Goal: Task Accomplishment & Management: Manage account settings

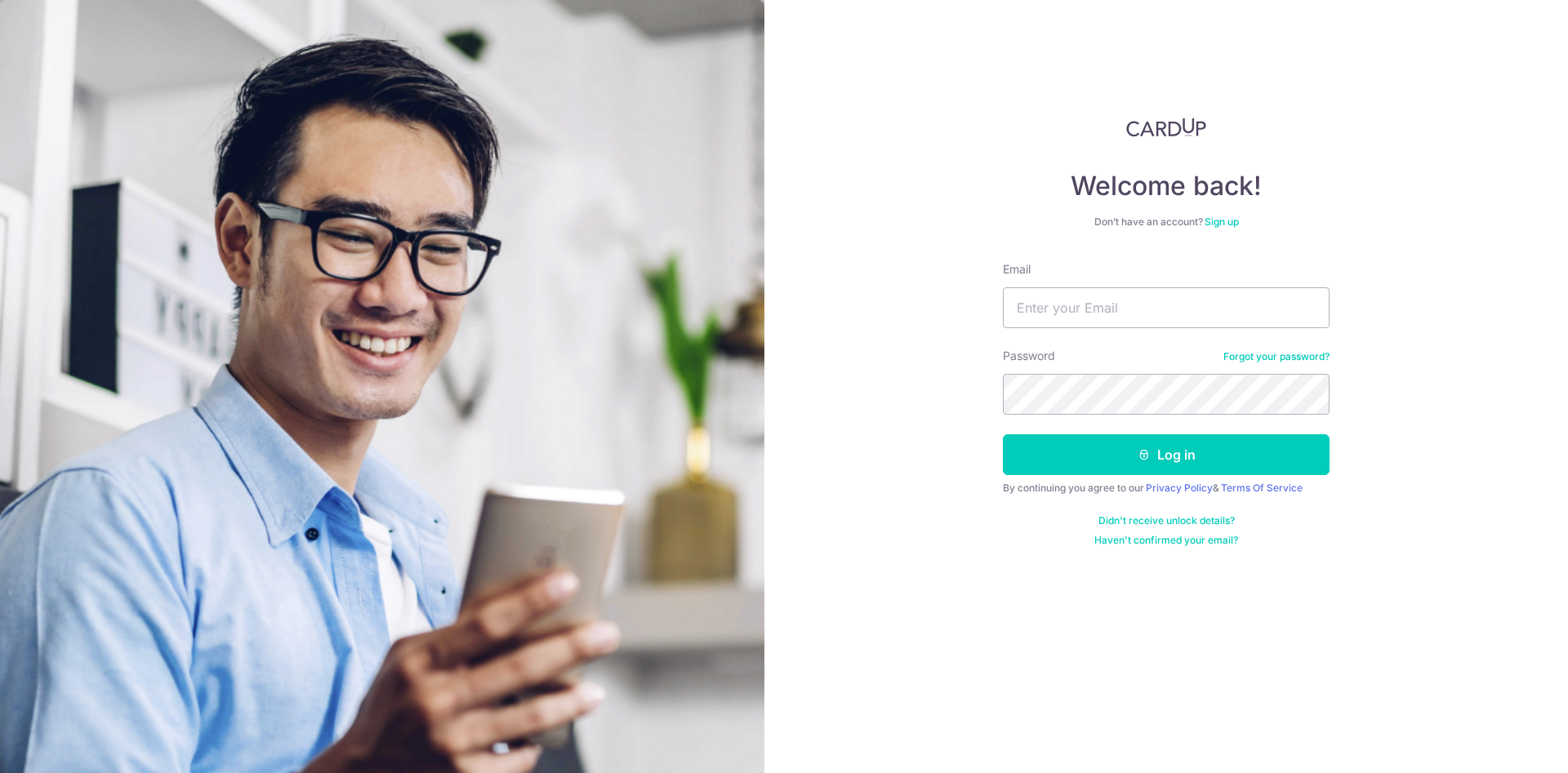
click at [1141, 302] on input "Email" at bounding box center [1166, 308] width 327 height 41
type input "[EMAIL_ADDRESS][DOMAIN_NAME]"
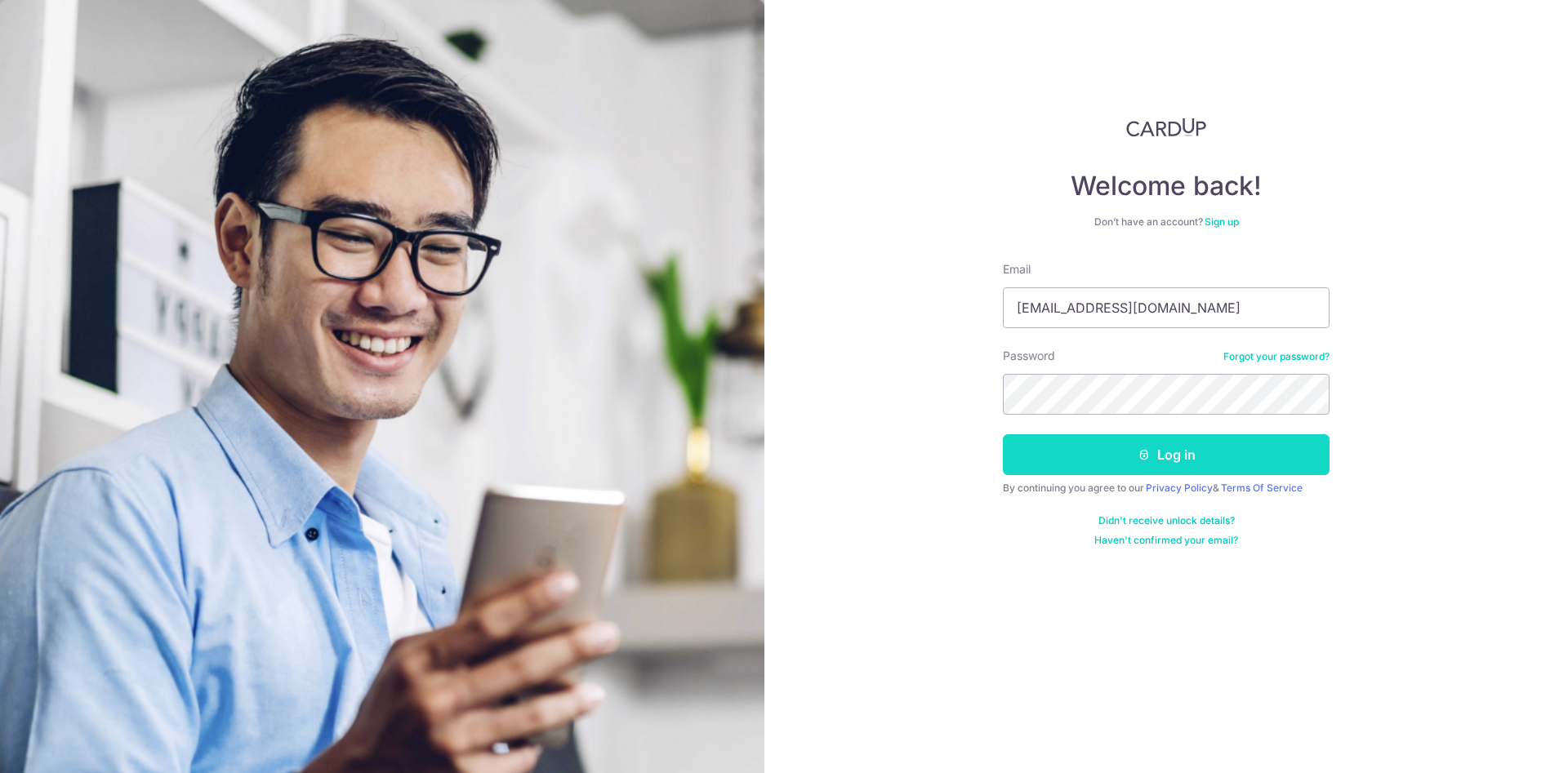
click at [1163, 454] on button "Log in" at bounding box center [1166, 455] width 327 height 41
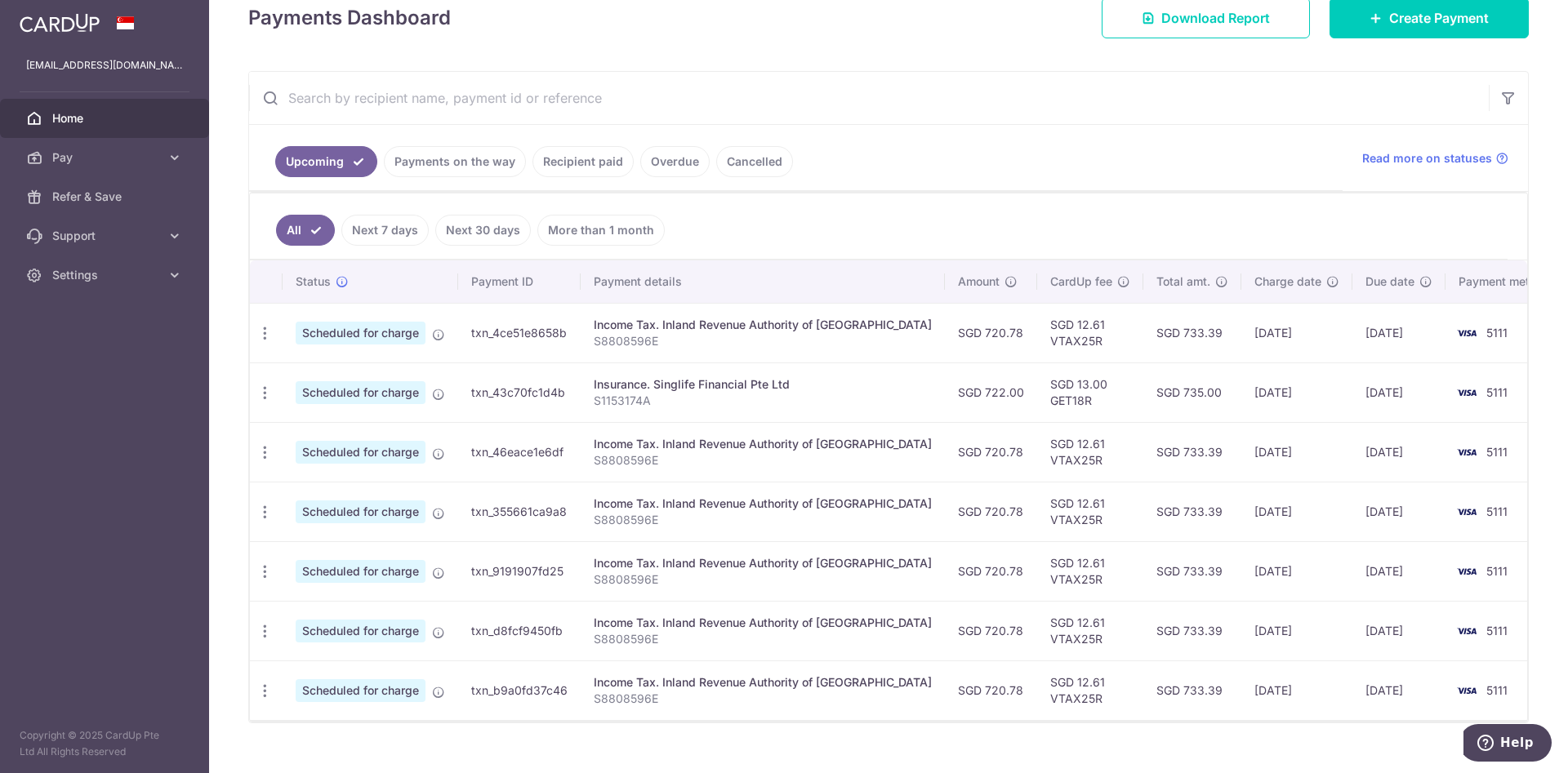
scroll to position [245, 0]
click at [272, 335] on icon "button" at bounding box center [265, 332] width 17 height 17
click at [352, 376] on span "Update payment" at bounding box center [352, 376] width 111 height 19
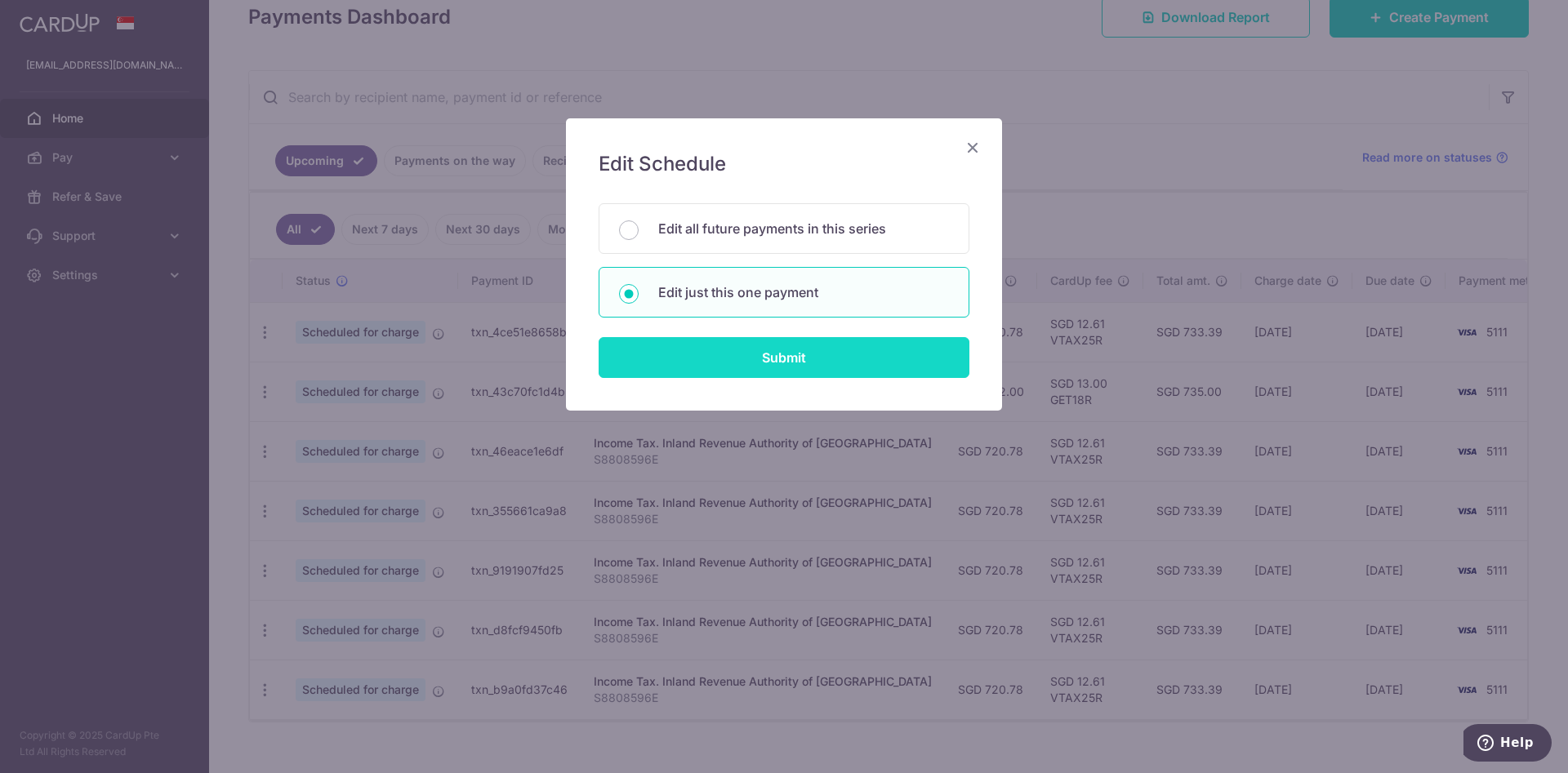
click at [810, 355] on input "Submit" at bounding box center [784, 358] width 371 height 41
radio input "true"
type input "720.78"
type input "[DATE]"
type input "S8808596E"
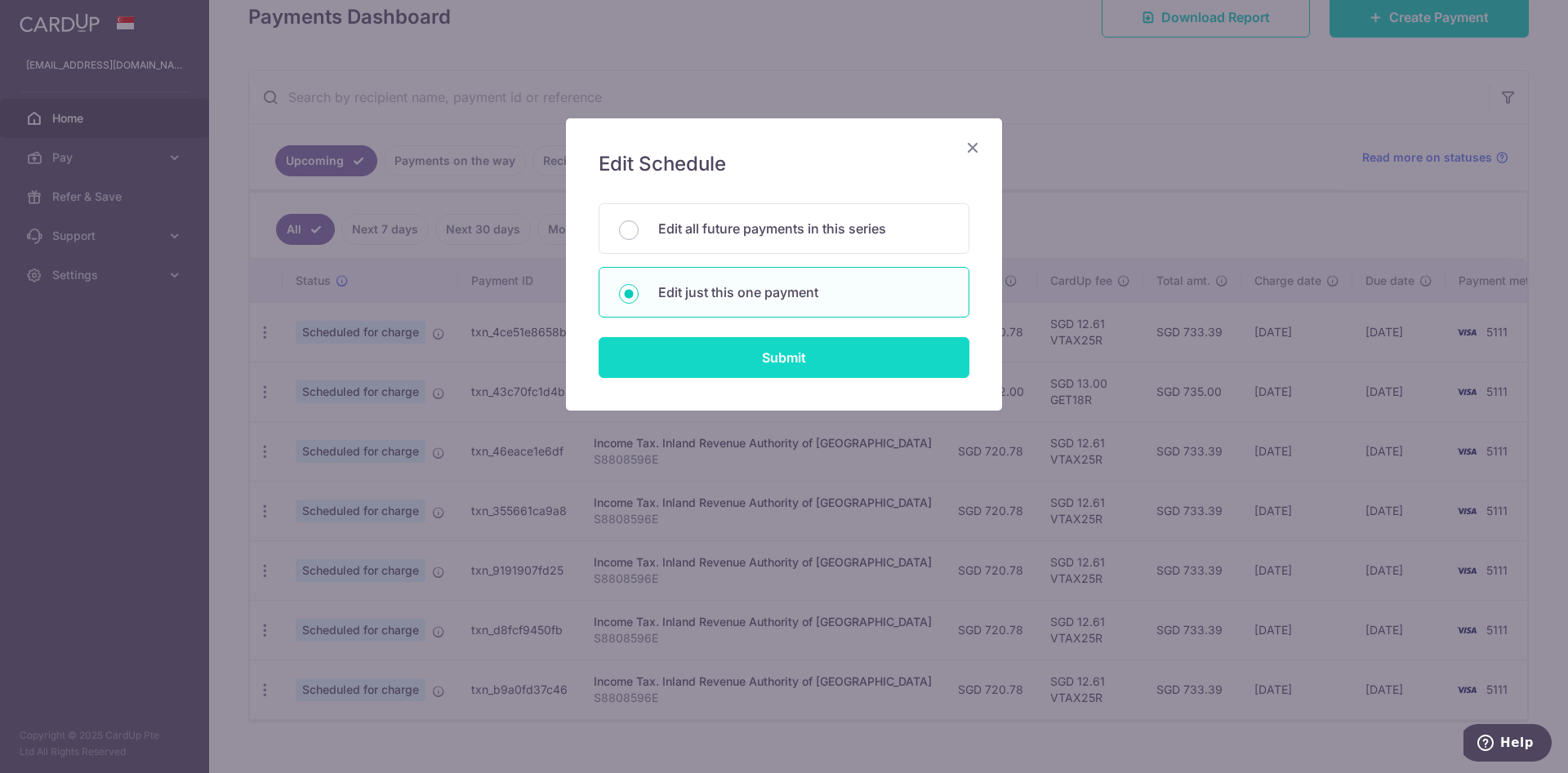
type input "VTAX25R"
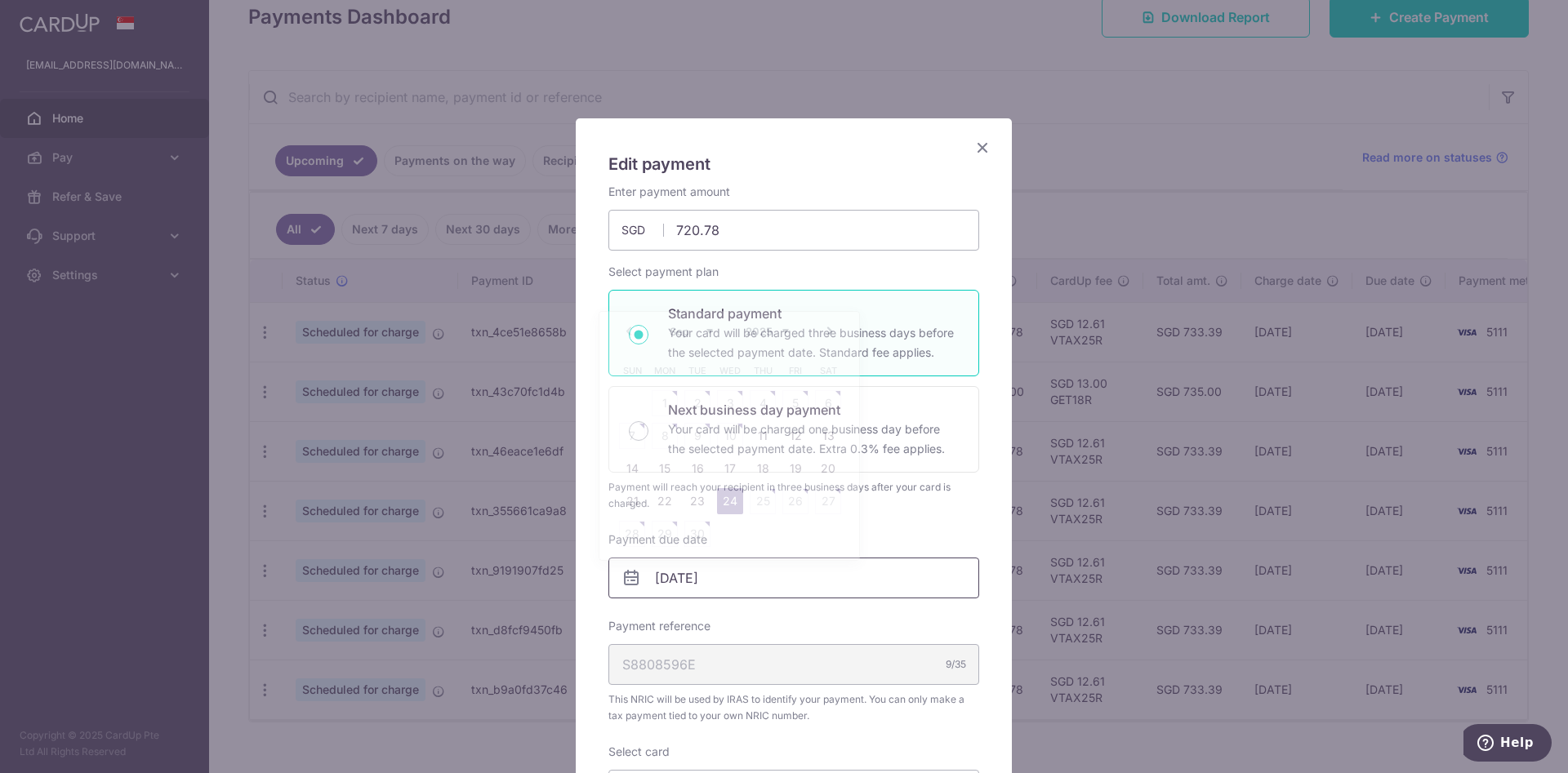
click at [778, 581] on input "[DATE]" at bounding box center [794, 578] width 371 height 41
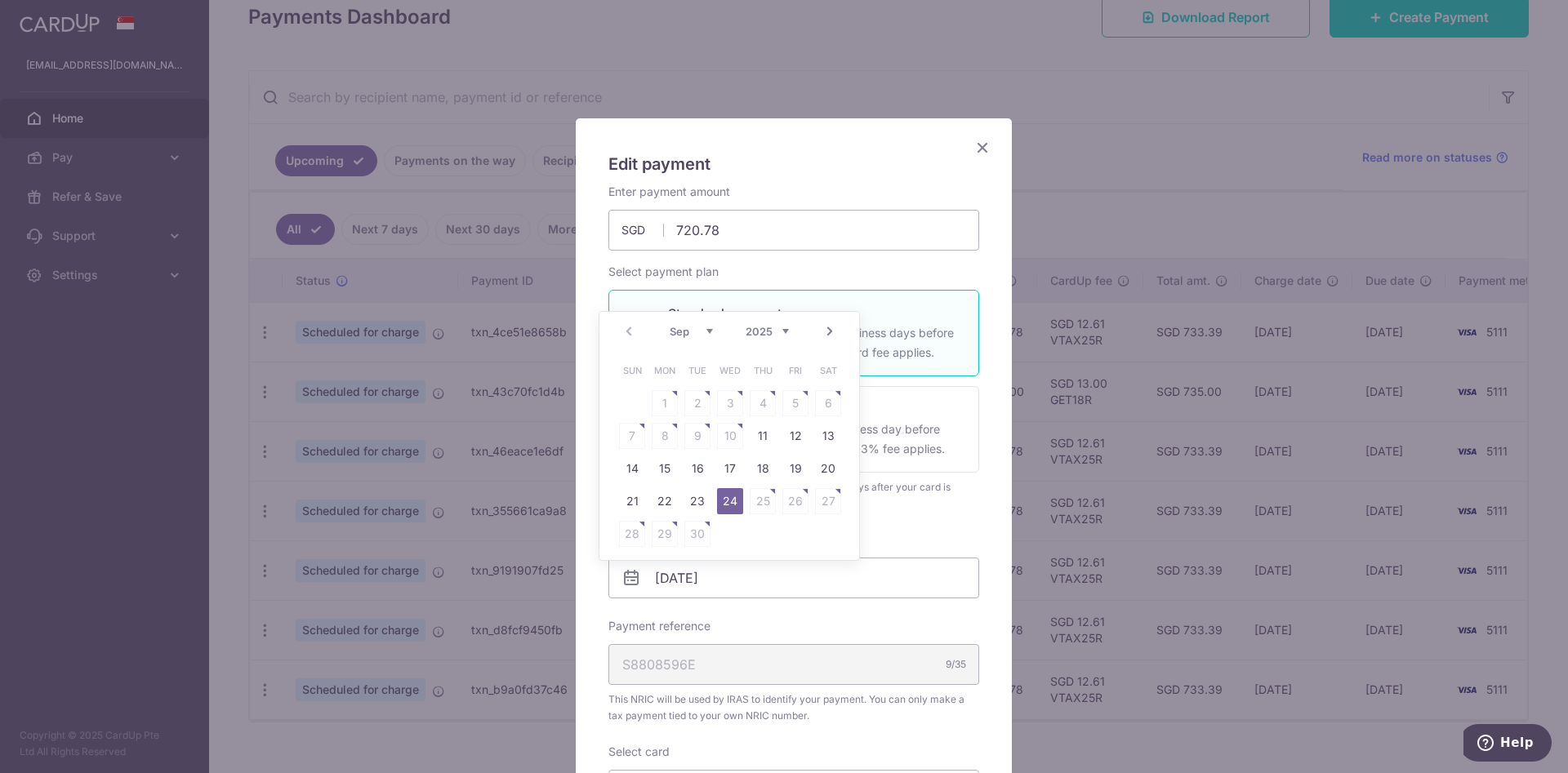
click at [979, 154] on icon "Close" at bounding box center [982, 148] width 19 height 20
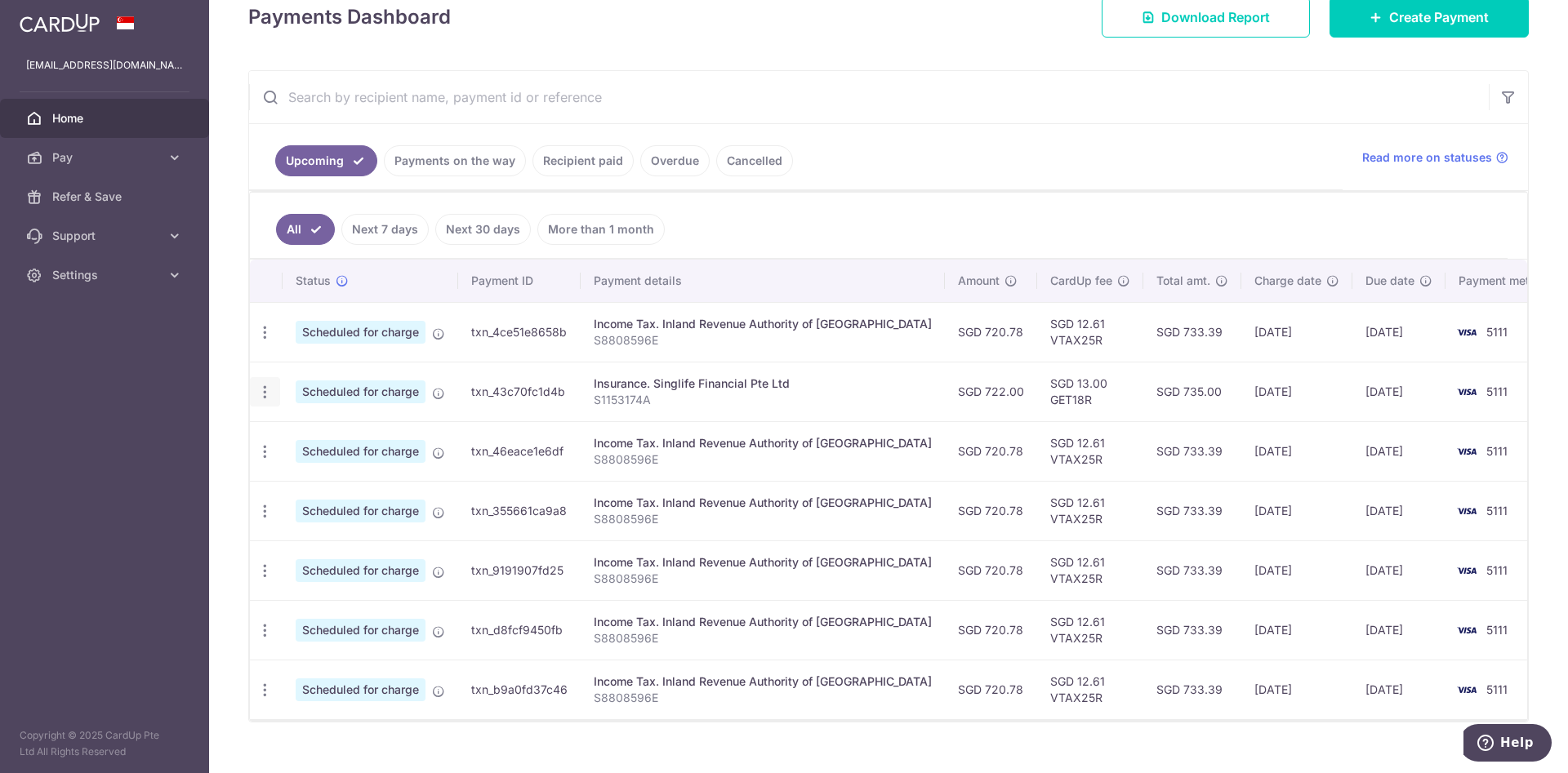
click at [266, 397] on icon "button" at bounding box center [265, 392] width 17 height 17
click at [264, 392] on icon "button" at bounding box center [265, 392] width 17 height 17
click at [351, 482] on span "Cancel payment" at bounding box center [352, 476] width 110 height 19
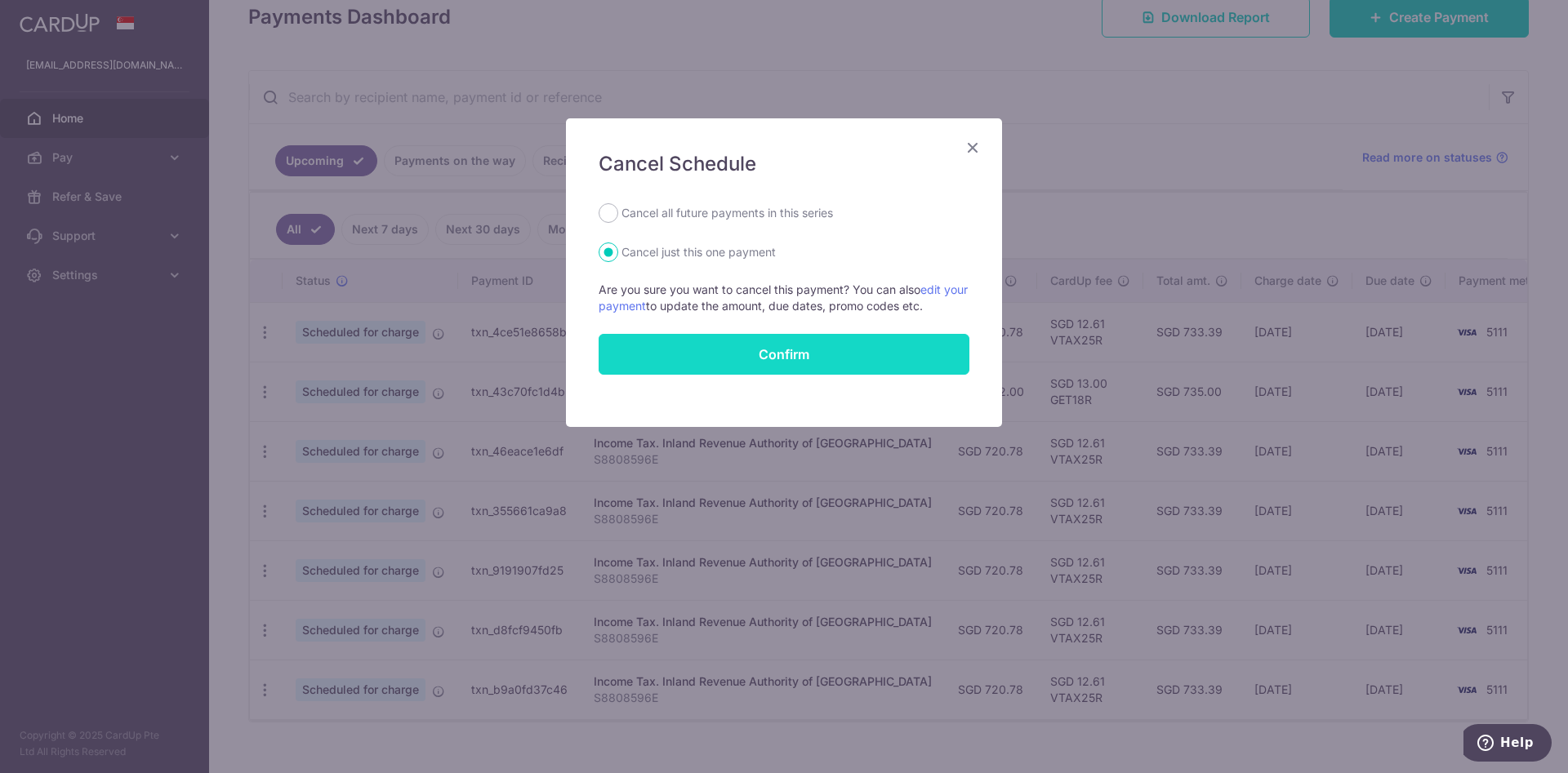
click at [797, 362] on button "Confirm" at bounding box center [784, 354] width 371 height 41
